Goal: Task Accomplishment & Management: Manage account settings

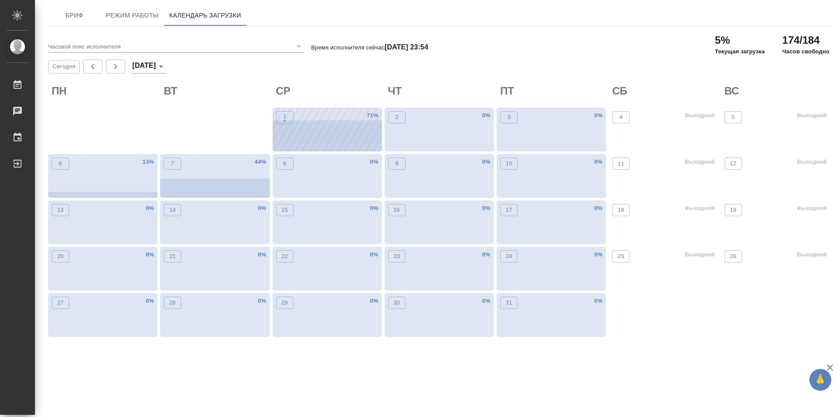
click at [286, 133] on div "1 •" at bounding box center [284, 131] width 17 height 40
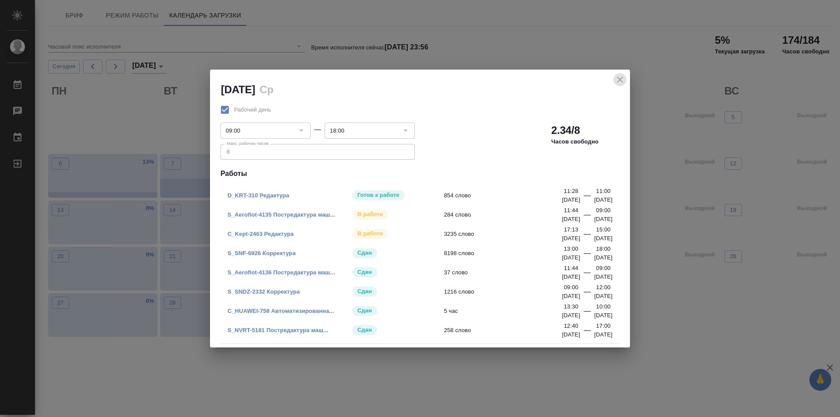
click at [619, 75] on icon "close" at bounding box center [620, 79] width 10 height 10
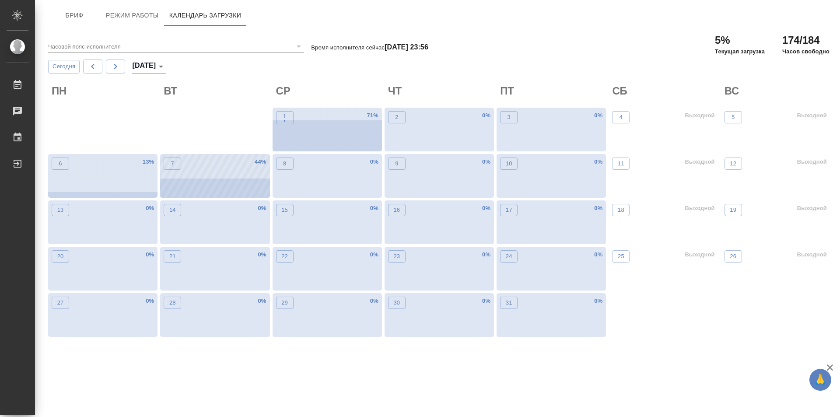
drag, startPoint x: 229, startPoint y: 188, endPoint x: 172, endPoint y: 175, distance: 58.2
drag, startPoint x: 172, startPoint y: 175, endPoint x: 105, endPoint y: 178, distance: 67.9
drag, startPoint x: 105, startPoint y: 178, endPoint x: 84, endPoint y: 176, distance: 20.2
click at [84, 176] on div "6 13 %" at bounding box center [102, 176] width 109 height 44
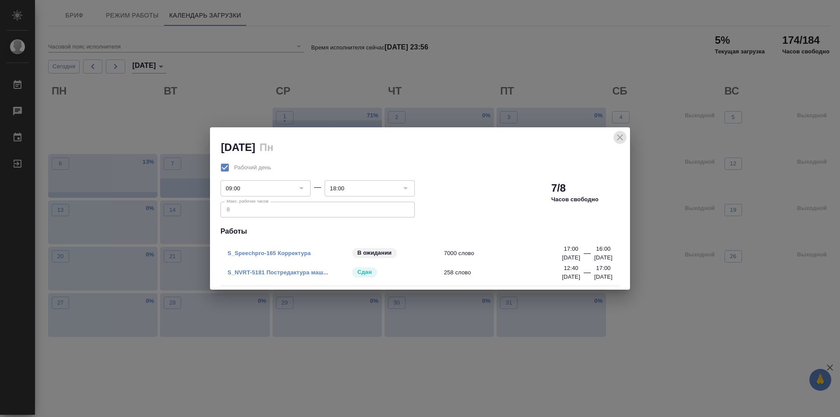
click at [617, 137] on icon "close" at bounding box center [620, 137] width 10 height 10
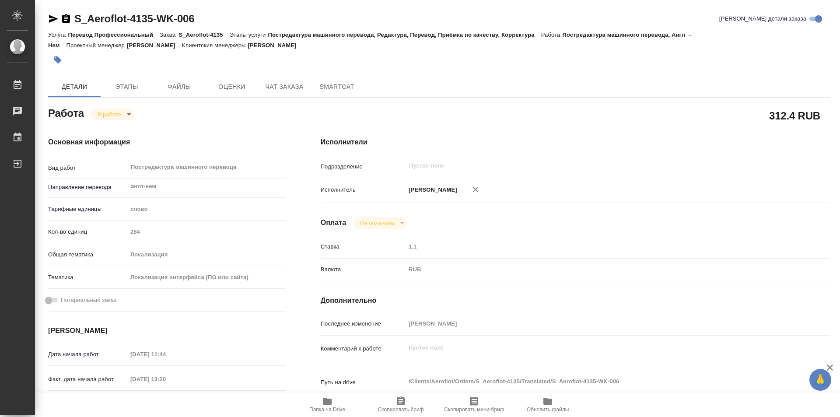
type textarea "x"
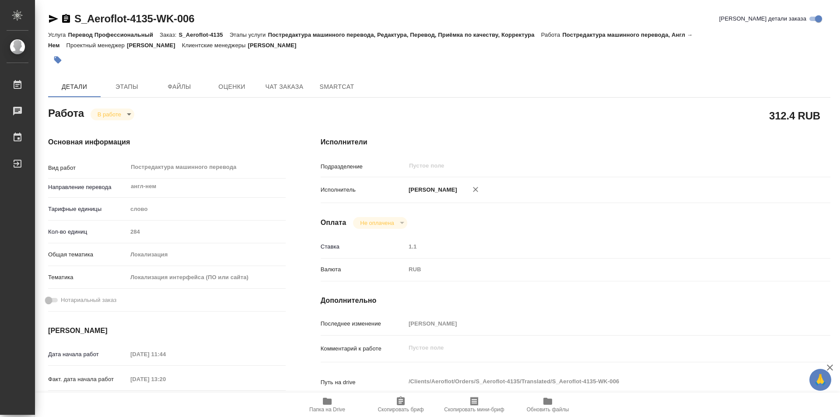
type textarea "x"
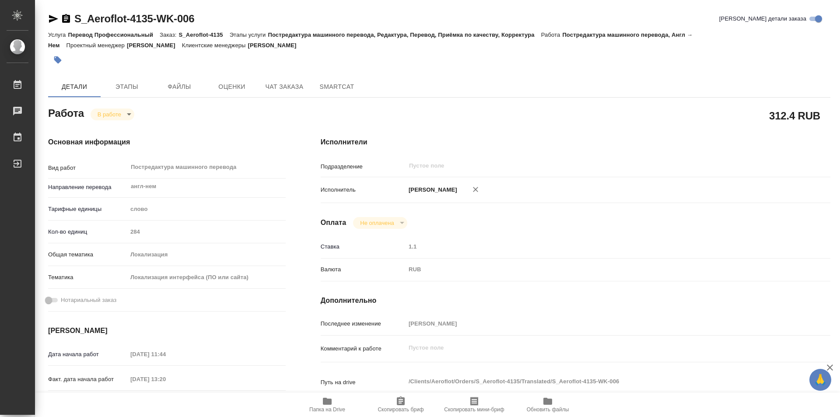
type textarea "x"
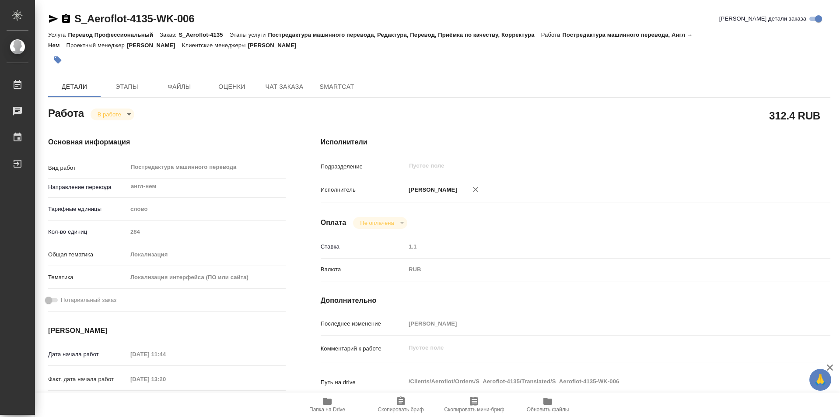
type textarea "x"
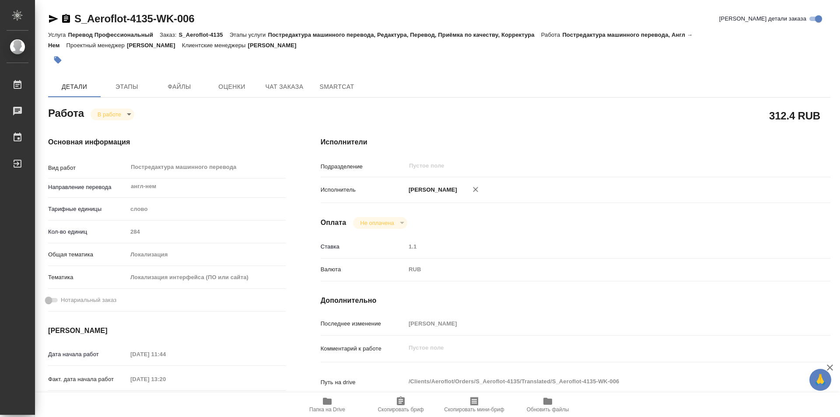
type textarea "x"
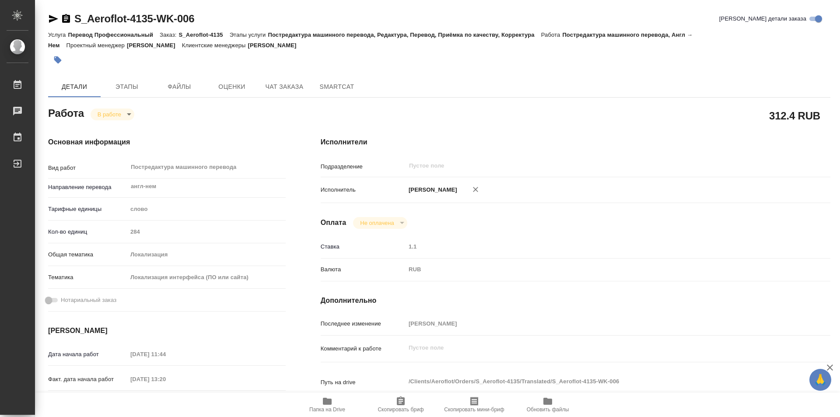
type textarea "x"
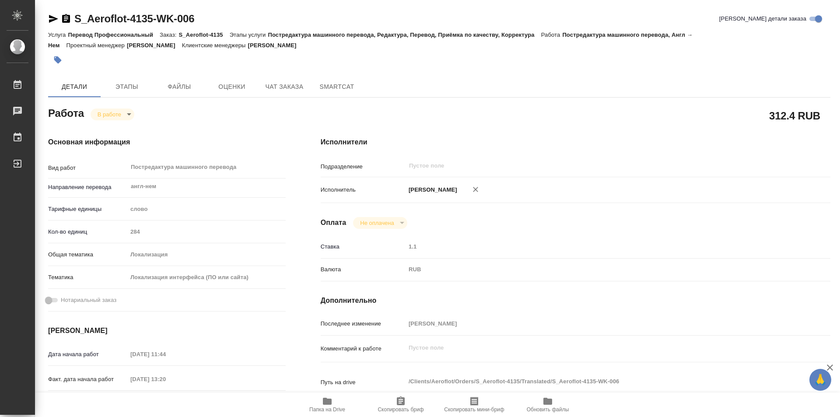
click at [129, 118] on body "🙏 .cls-1 fill:#fff; AWATERA Kozinets Larisa Работы Чаты График Выйти S_Aeroflot…" at bounding box center [420, 208] width 840 height 417
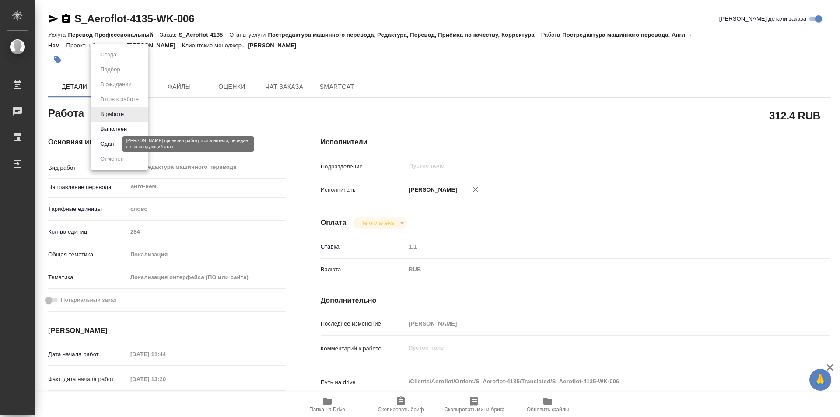
type textarea "x"
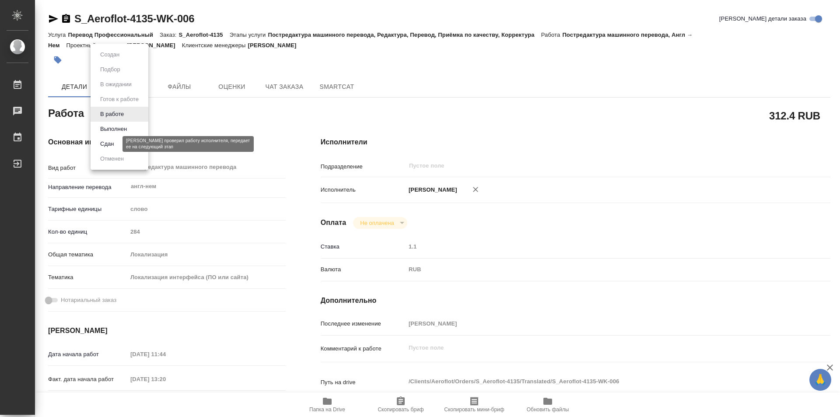
click at [103, 143] on button "Сдан" at bounding box center [107, 144] width 19 height 10
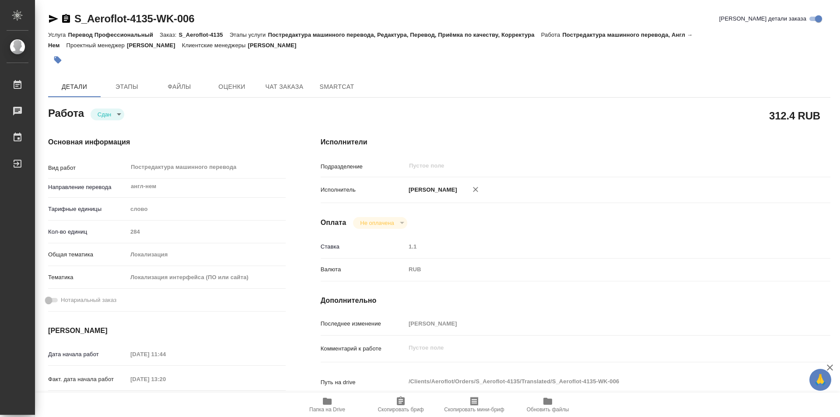
type textarea "x"
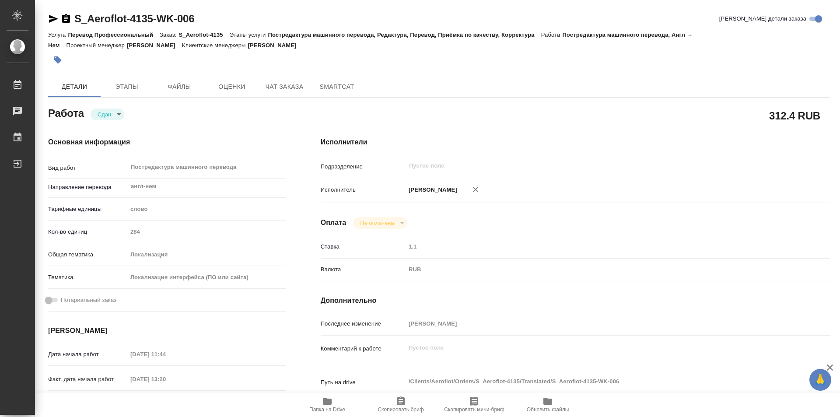
type textarea "x"
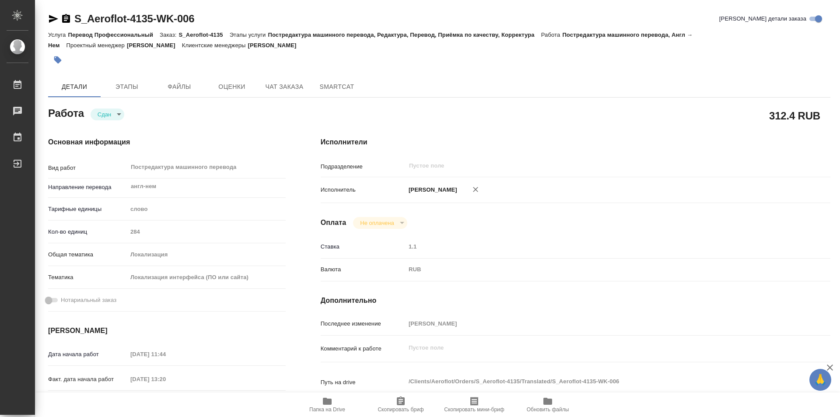
type textarea "x"
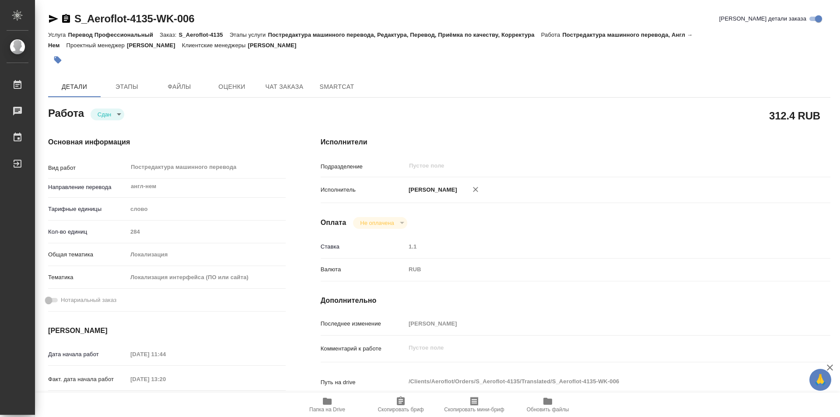
type textarea "x"
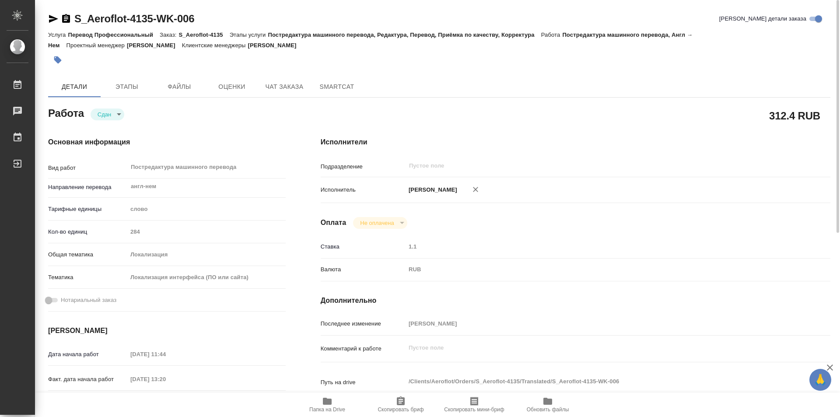
click at [66, 14] on icon "button" at bounding box center [66, 18] width 8 height 9
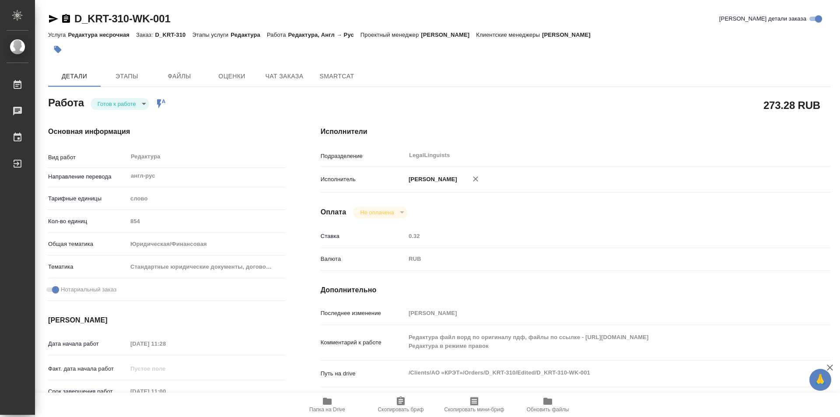
click at [143, 103] on body "🙏 .cls-1 fill:#fff; AWATERA Kozinets Larisa Работы 0 Чаты График Выйти D_KRT-31…" at bounding box center [420, 208] width 840 height 417
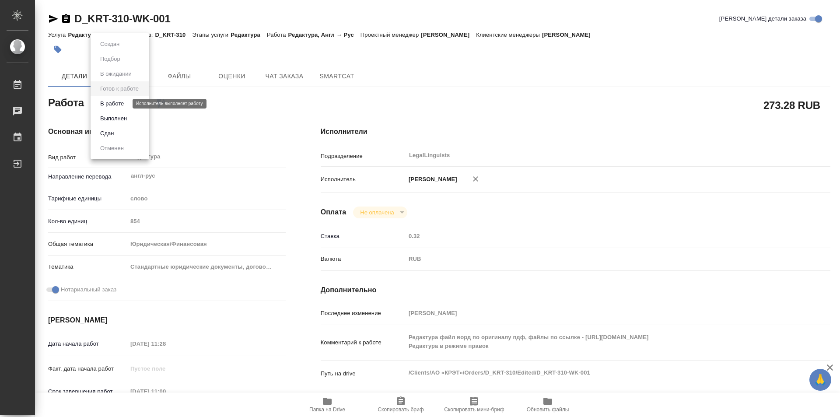
click at [112, 101] on button "В работе" at bounding box center [112, 104] width 29 height 10
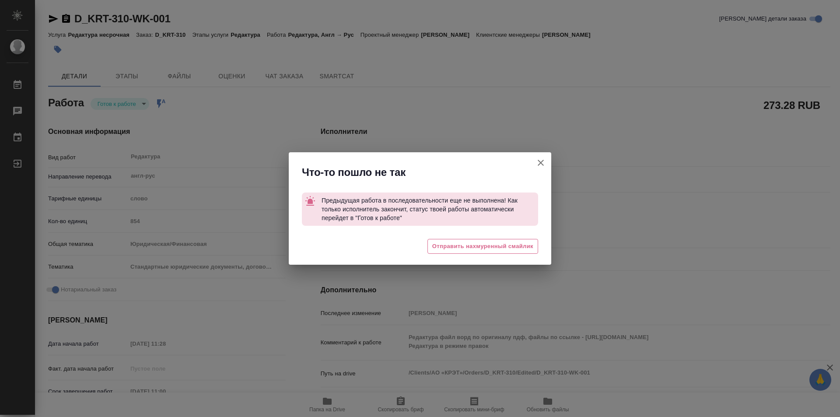
type textarea "x"
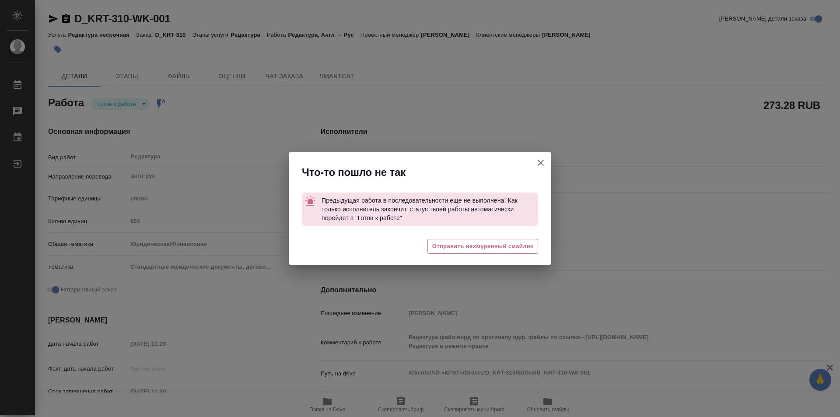
type textarea "x"
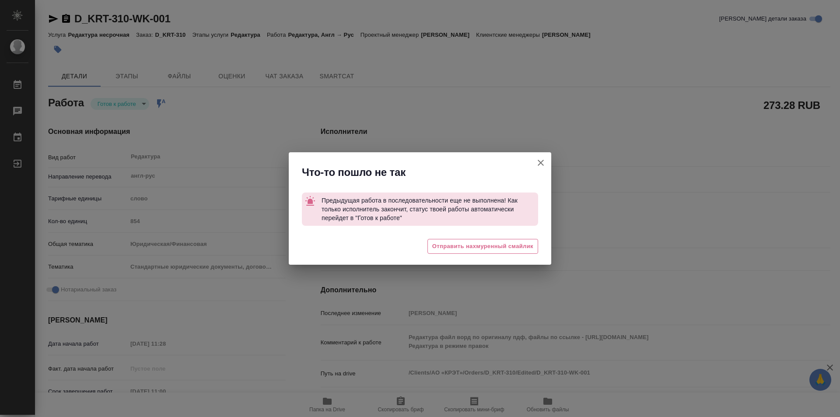
type textarea "x"
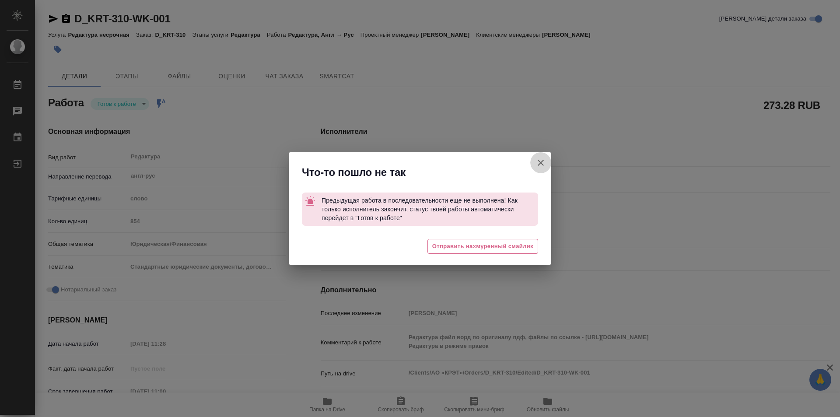
click at [539, 160] on icon "button" at bounding box center [540, 162] width 10 height 10
type textarea "x"
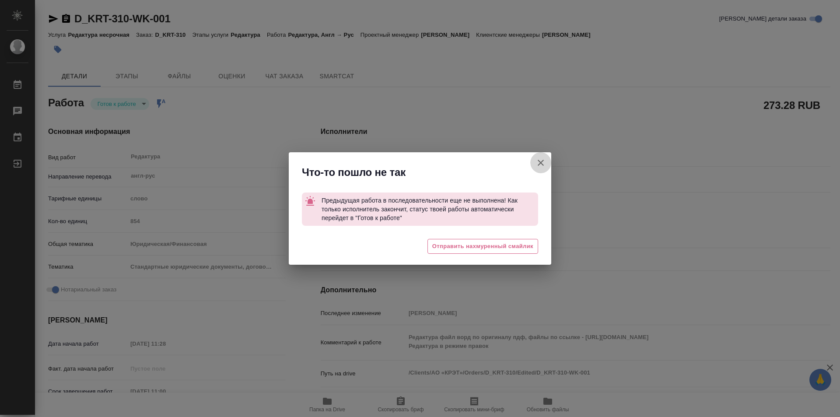
type textarea "x"
